Goal: Find contact information: Find contact information

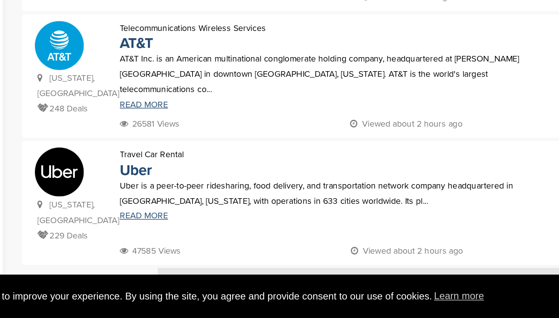
click at [239, 285] on img at bounding box center [326, 300] width 270 height 30
click at [242, 285] on img at bounding box center [326, 300] width 270 height 30
click at [241, 285] on img at bounding box center [326, 300] width 270 height 30
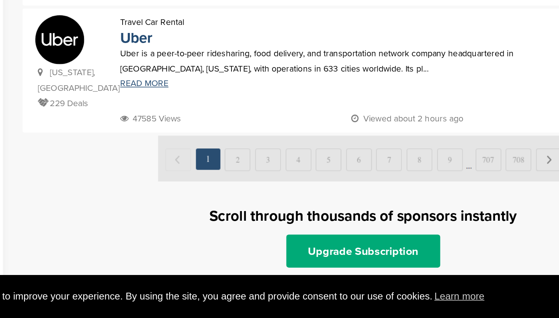
scroll to position [810, 0]
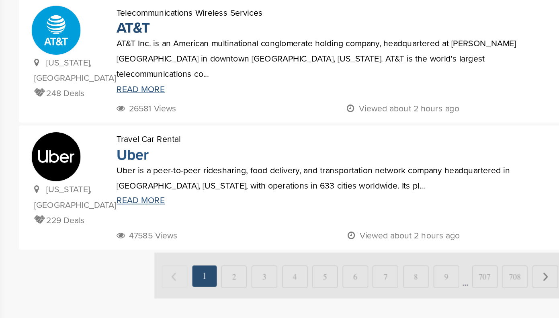
click at [177, 128] on link "Uber" at bounding box center [176, 134] width 21 height 12
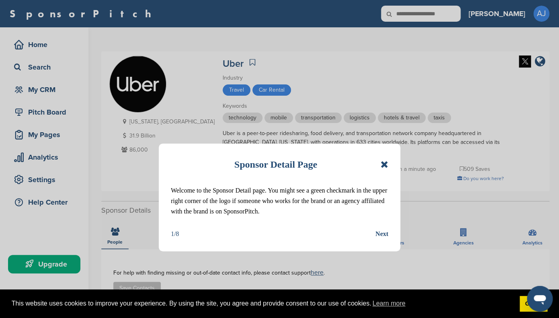
click at [387, 163] on icon at bounding box center [385, 165] width 8 height 10
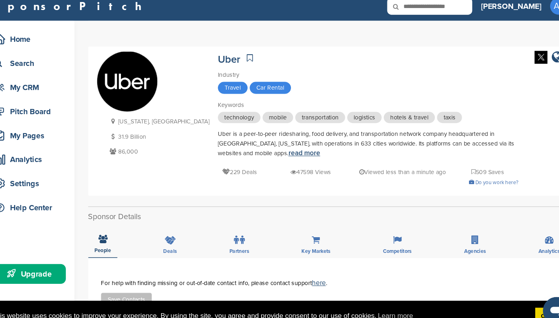
click at [289, 154] on link "read more" at bounding box center [304, 151] width 30 height 8
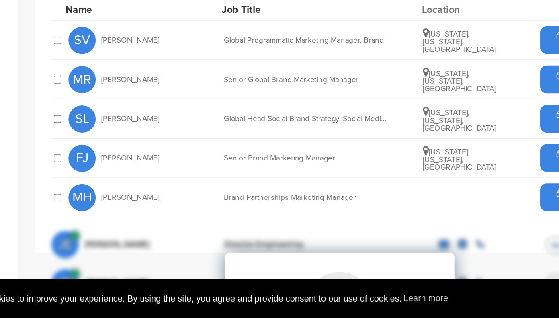
scroll to position [211, 0]
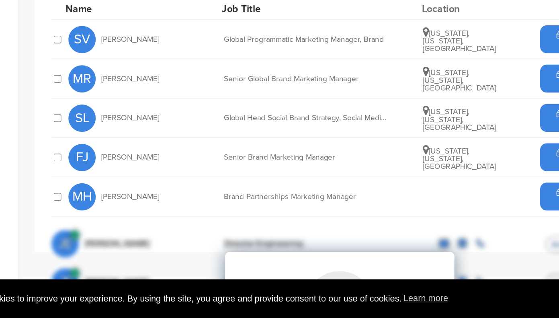
drag, startPoint x: 152, startPoint y: 171, endPoint x: 208, endPoint y: 174, distance: 56.8
click at [193, 174] on span "Suzanne Lindbergh" at bounding box center [171, 171] width 43 height 6
copy span "Suzanne Lindbergh"
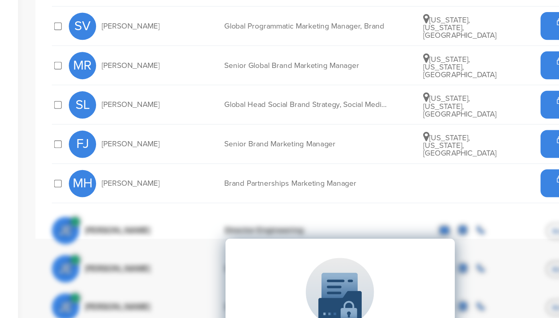
scroll to position [0, 0]
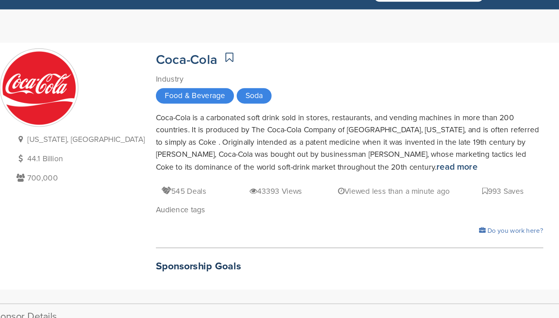
scroll to position [20, 0]
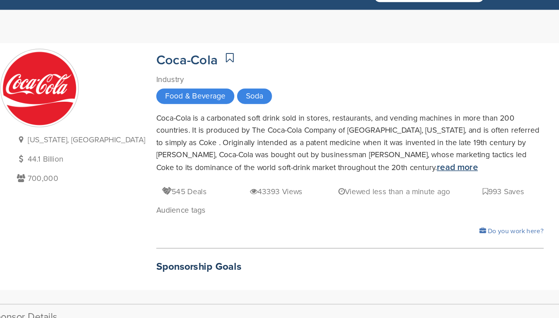
click at [426, 123] on link "read more" at bounding box center [441, 121] width 30 height 8
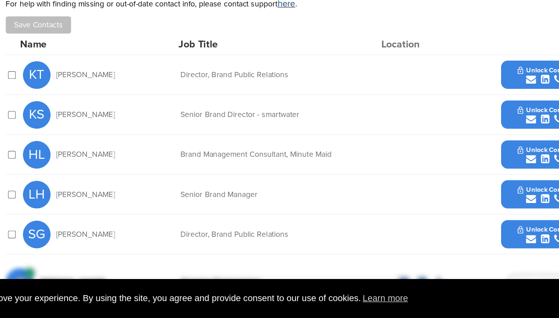
scroll to position [224, 0]
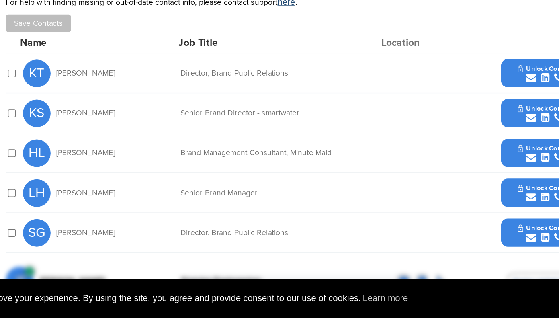
drag, startPoint x: 189, startPoint y: 139, endPoint x: 156, endPoint y: 137, distance: 33.4
click at [156, 137] on div "KT Krista Tietjen" at bounding box center [170, 140] width 88 height 20
copy span "Krista Tietjen"
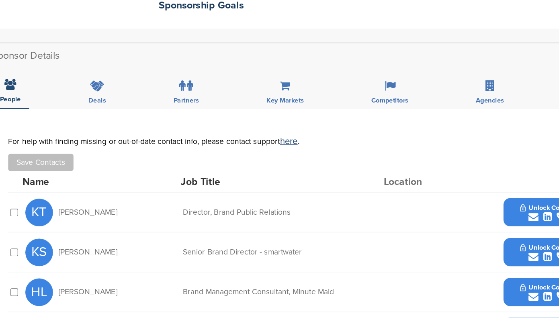
scroll to position [208, 0]
click at [318, 106] on link "here" at bounding box center [317, 104] width 13 height 8
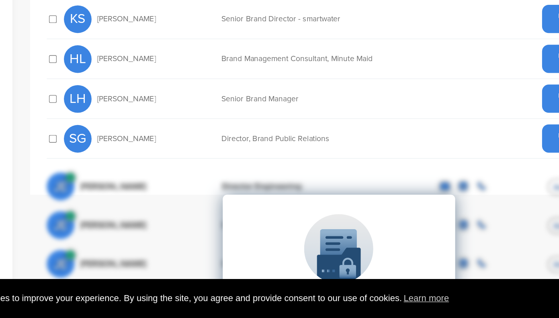
scroll to position [301, 0]
